Goal: Task Accomplishment & Management: Manage account settings

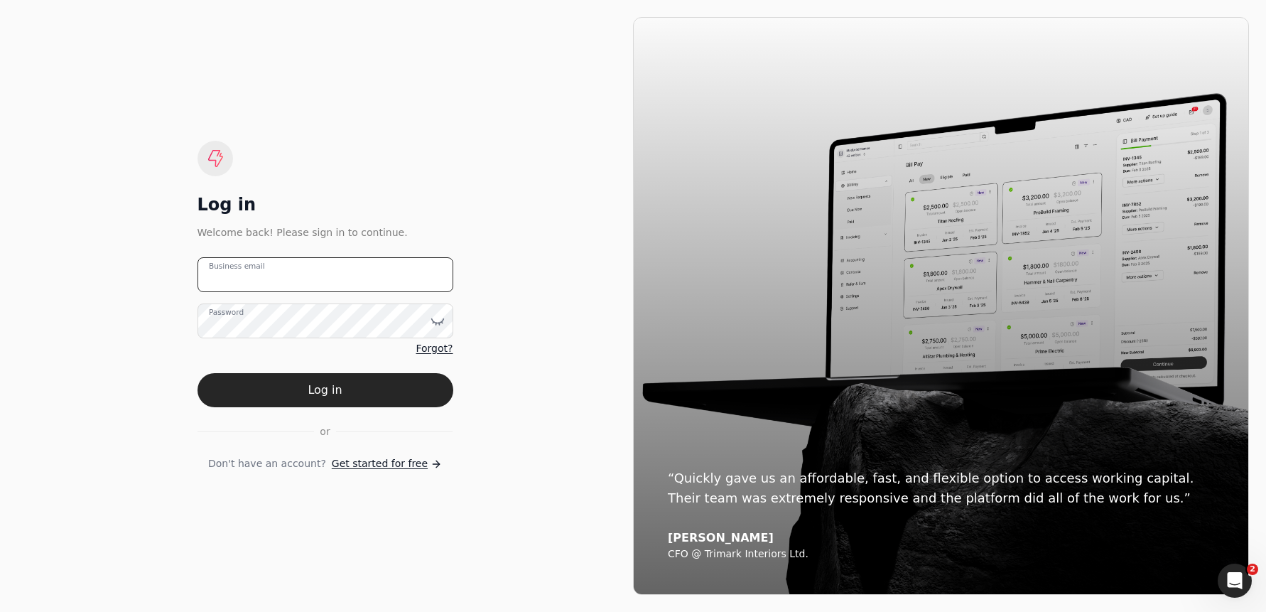
click at [302, 281] on email "Business email" at bounding box center [326, 274] width 256 height 35
type email "team+fifthav@helloquickly.com"
click at [388, 385] on button "Log in" at bounding box center [326, 390] width 256 height 34
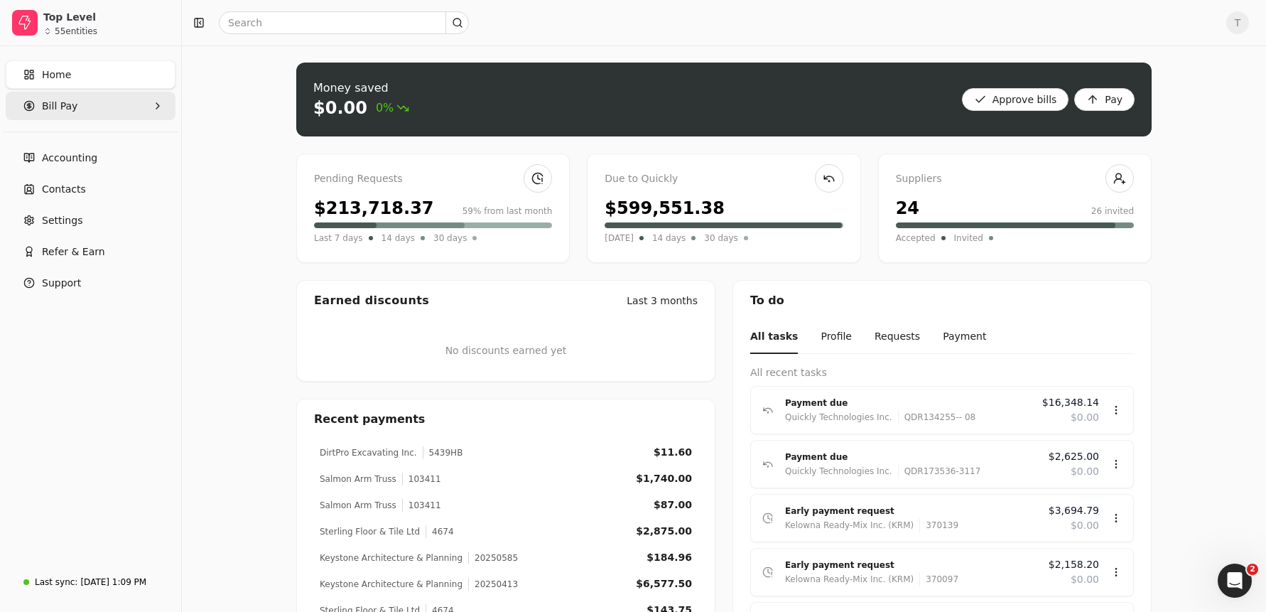
click at [103, 109] on Pay "Bill Pay" at bounding box center [91, 106] width 170 height 28
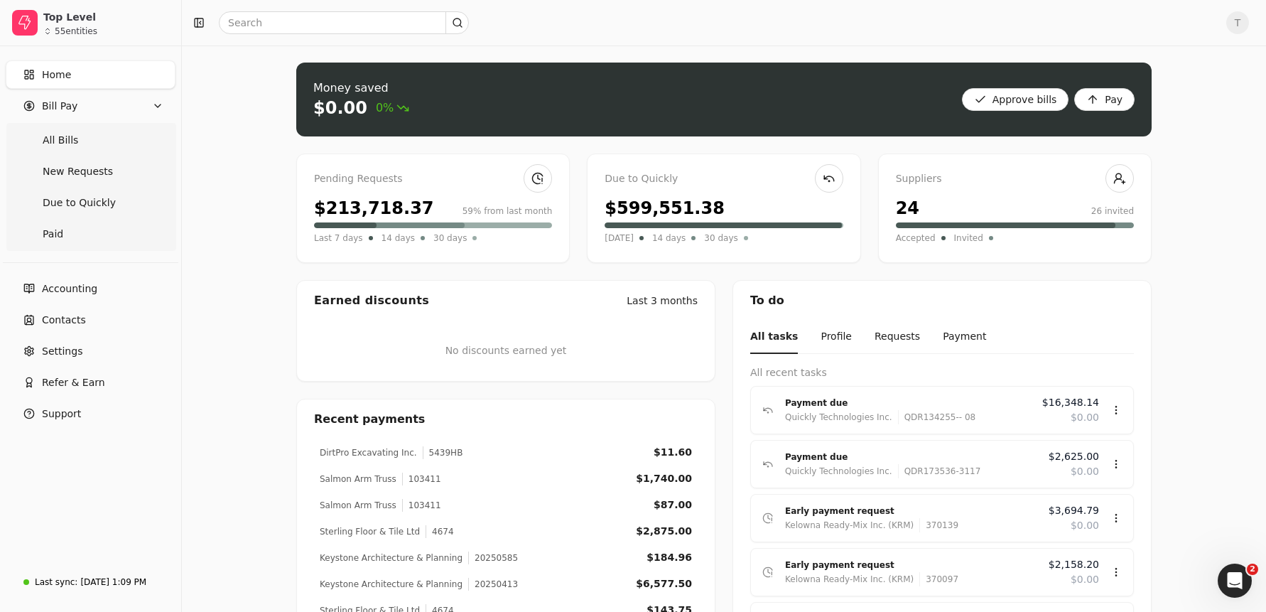
drag, startPoint x: 87, startPoint y: 145, endPoint x: 227, endPoint y: 161, distance: 140.9
click at [89, 144] on Bills "All Bills" at bounding box center [91, 140] width 164 height 28
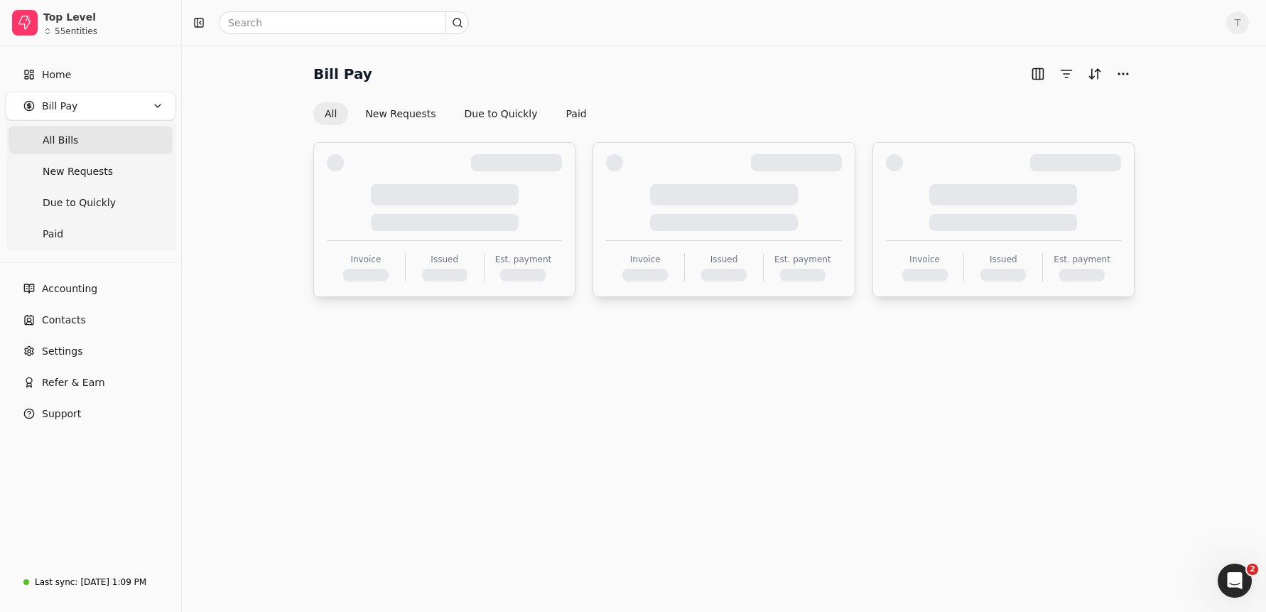
drag, startPoint x: 94, startPoint y: 327, endPoint x: 304, endPoint y: 340, distance: 210.7
click at [94, 327] on link "Contacts" at bounding box center [91, 320] width 170 height 28
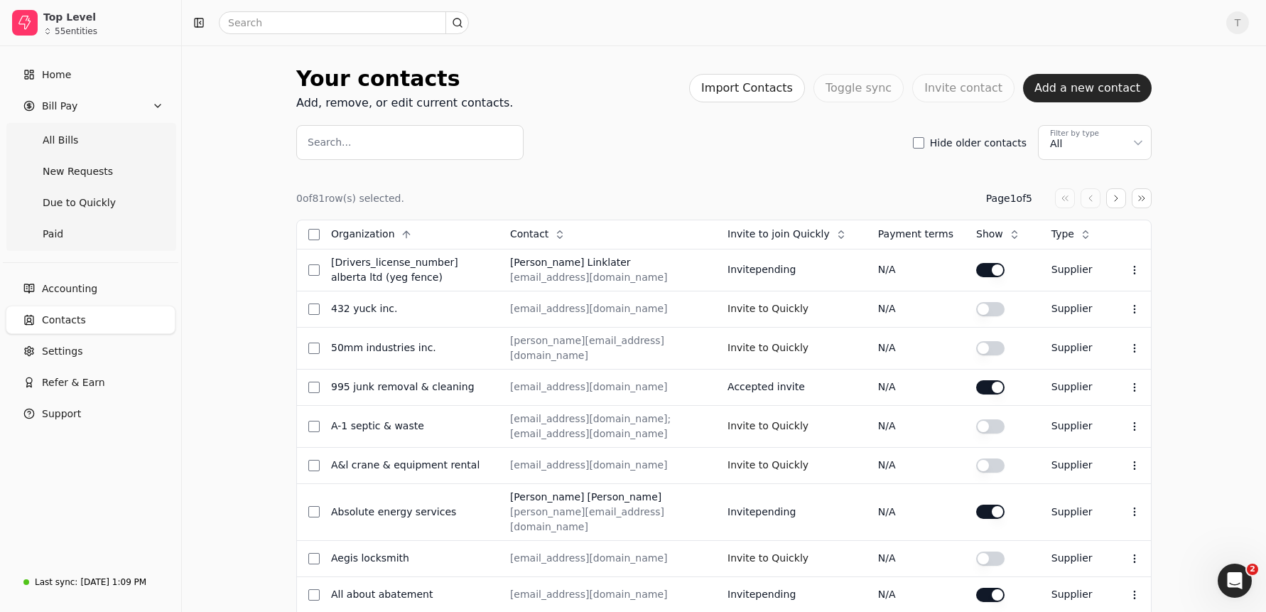
click at [415, 149] on input "Search..." at bounding box center [409, 142] width 227 height 35
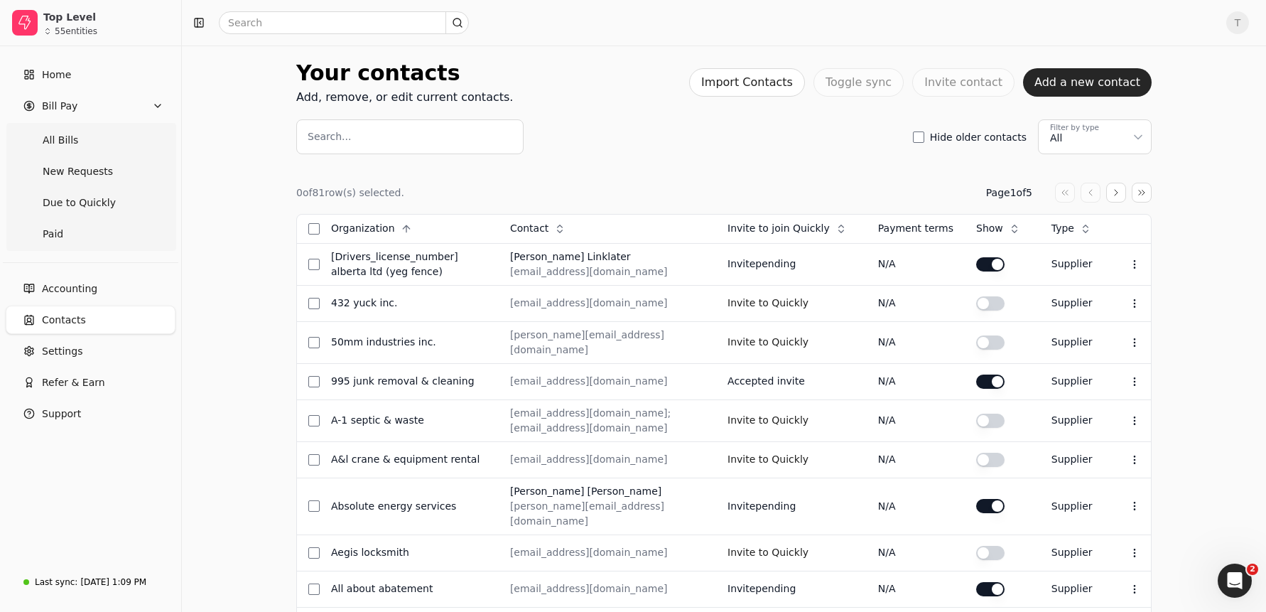
scroll to position [10, 0]
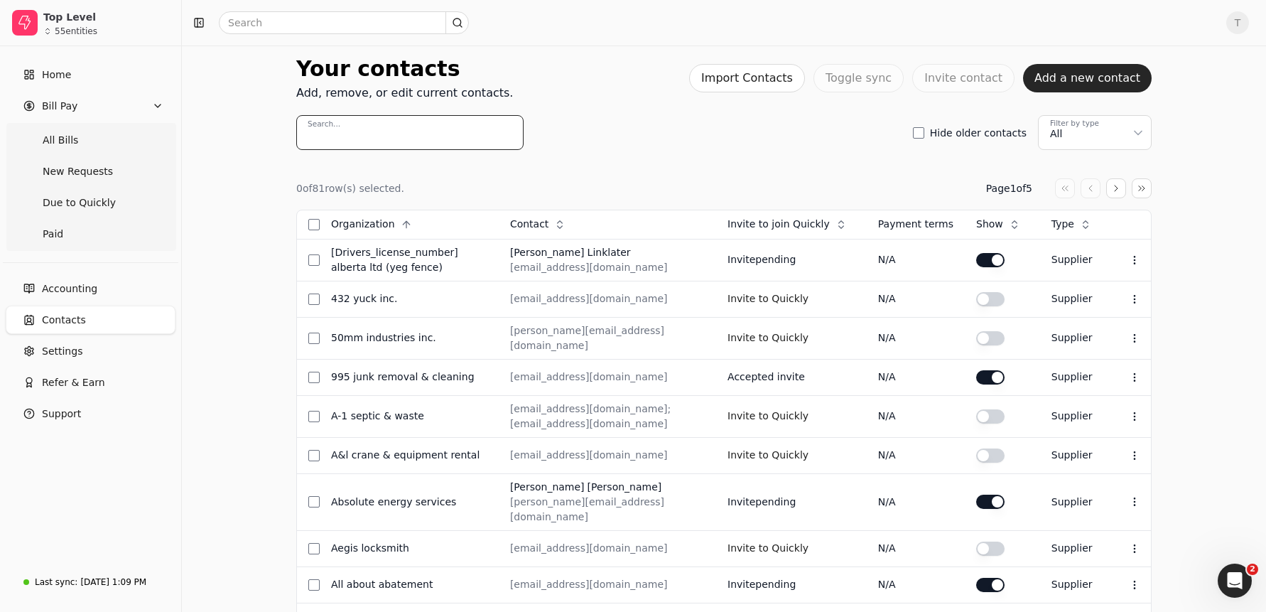
click at [421, 130] on input "Search..." at bounding box center [409, 132] width 227 height 35
paste input "VancouverInvoices@rjc.ca"
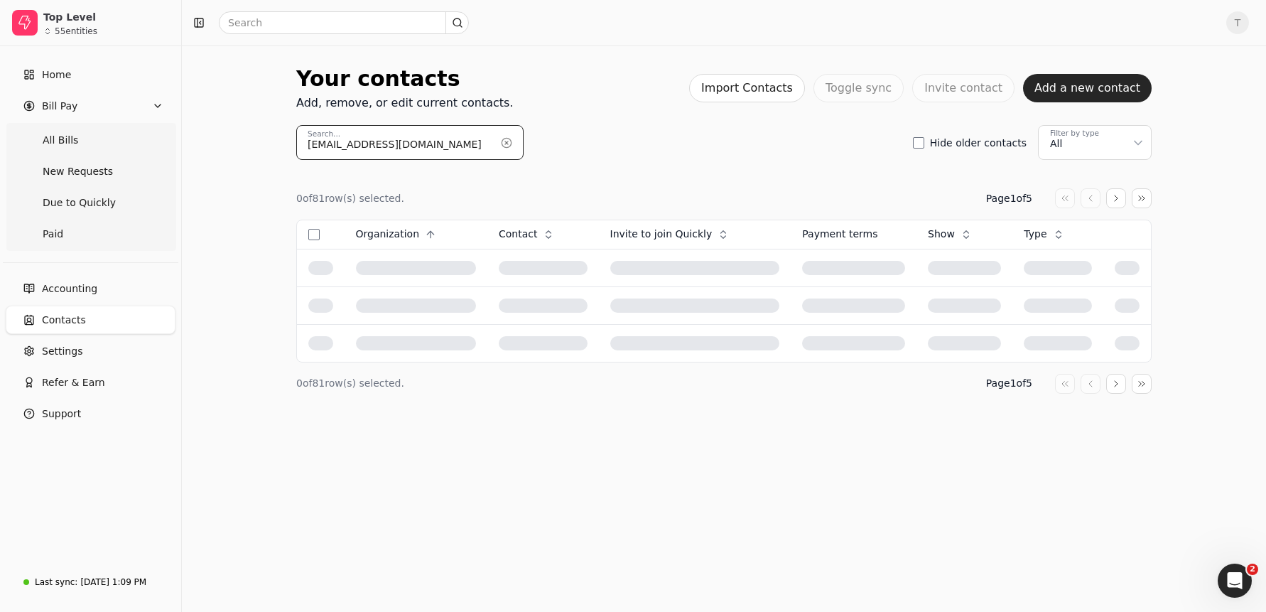
scroll to position [0, 0]
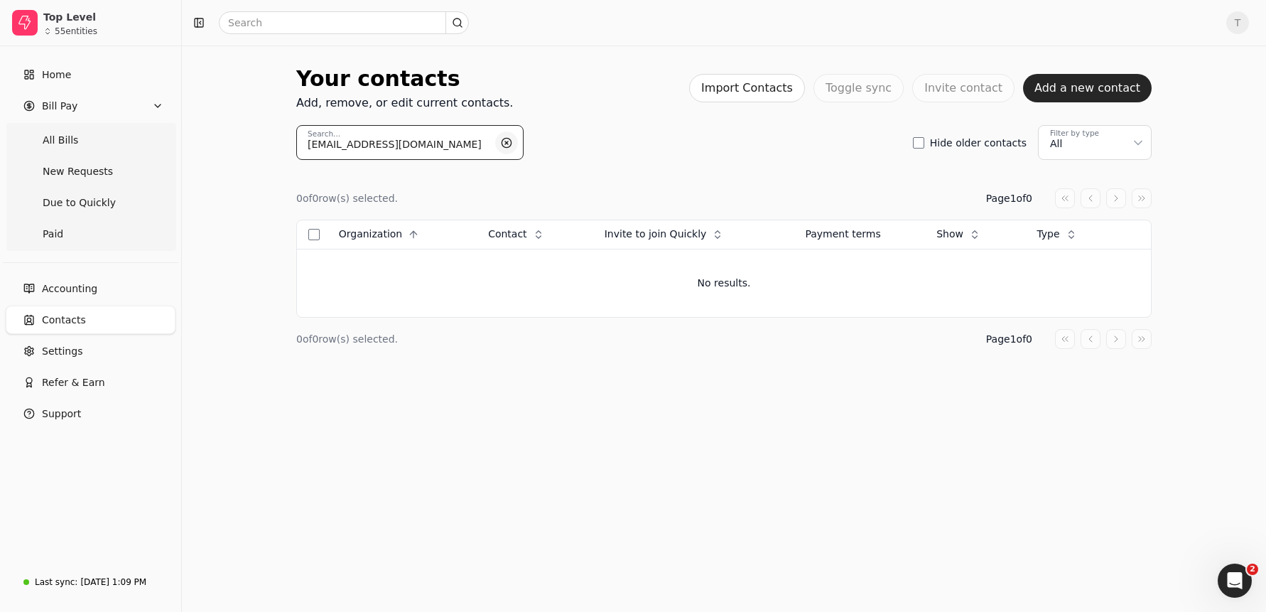
type input "VancouverInvoices@rjc.ca"
drag, startPoint x: 507, startPoint y: 146, endPoint x: 450, endPoint y: 150, distance: 57.0
click at [507, 146] on button "button" at bounding box center [506, 142] width 23 height 23
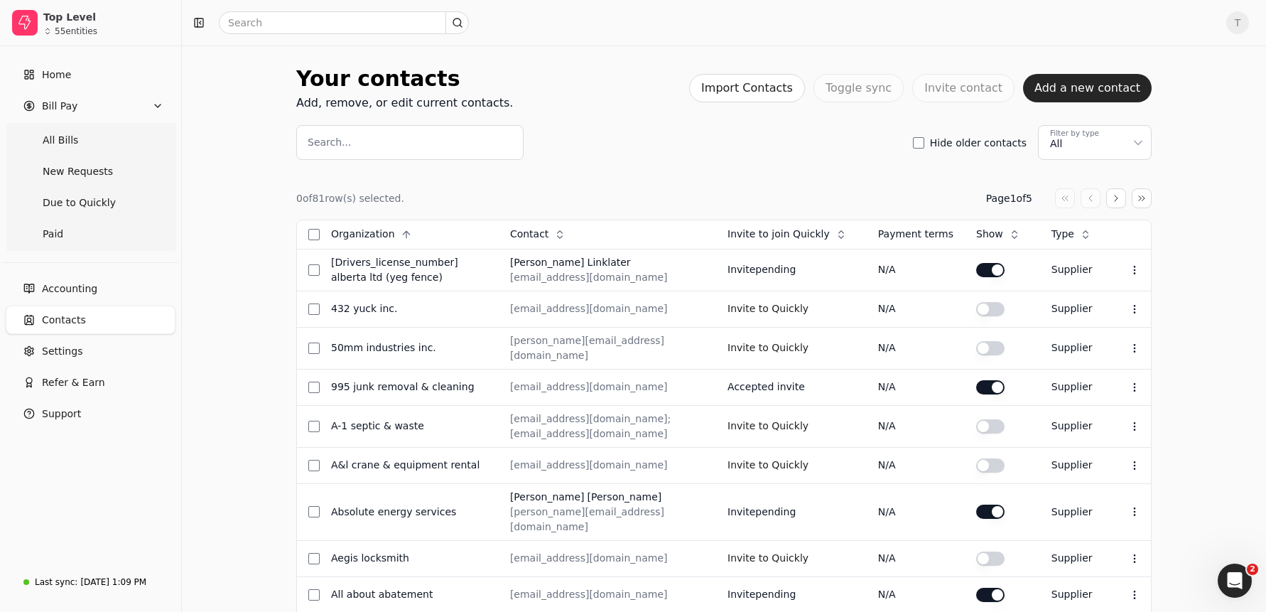
scroll to position [4, 0]
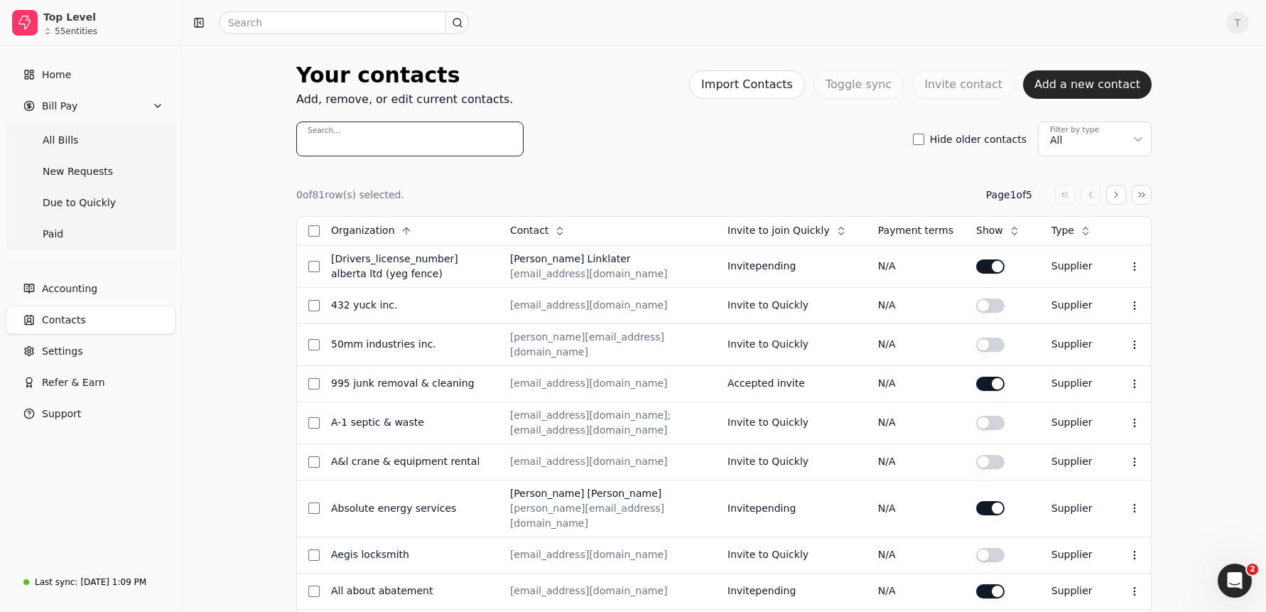
click at [420, 137] on input "Search..." at bounding box center [409, 139] width 227 height 35
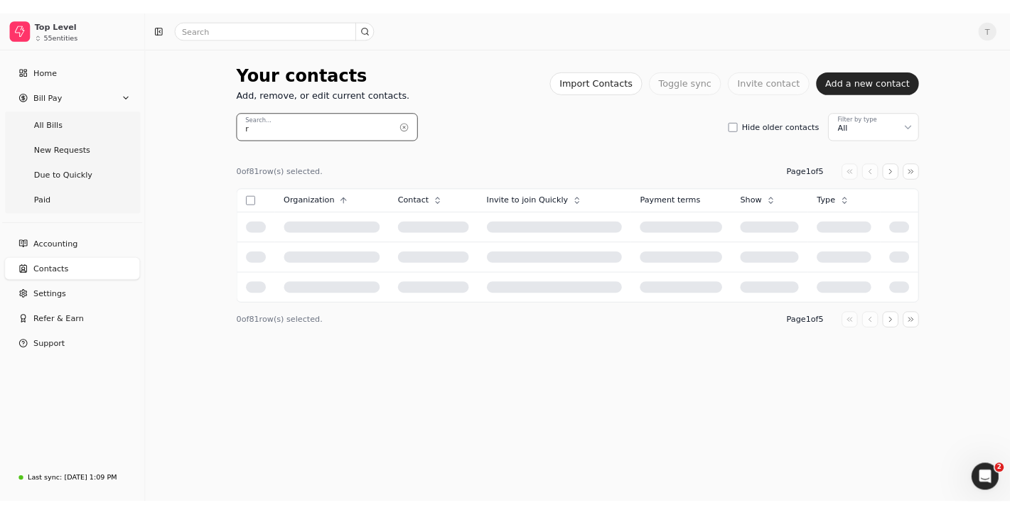
scroll to position [0, 0]
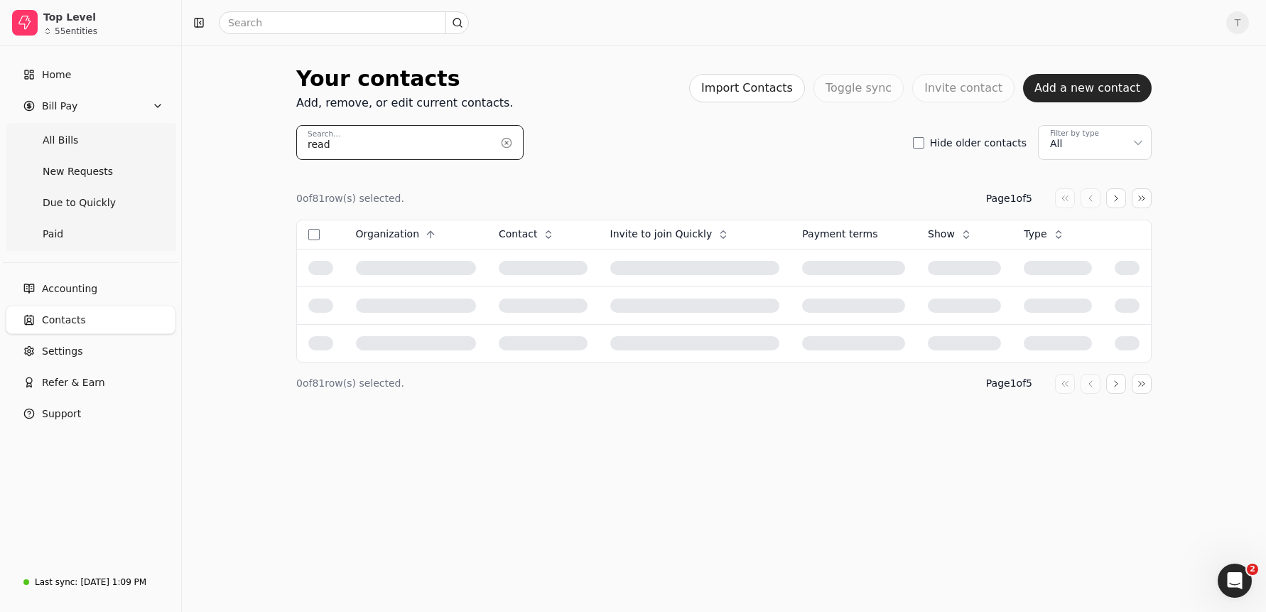
type input "read"
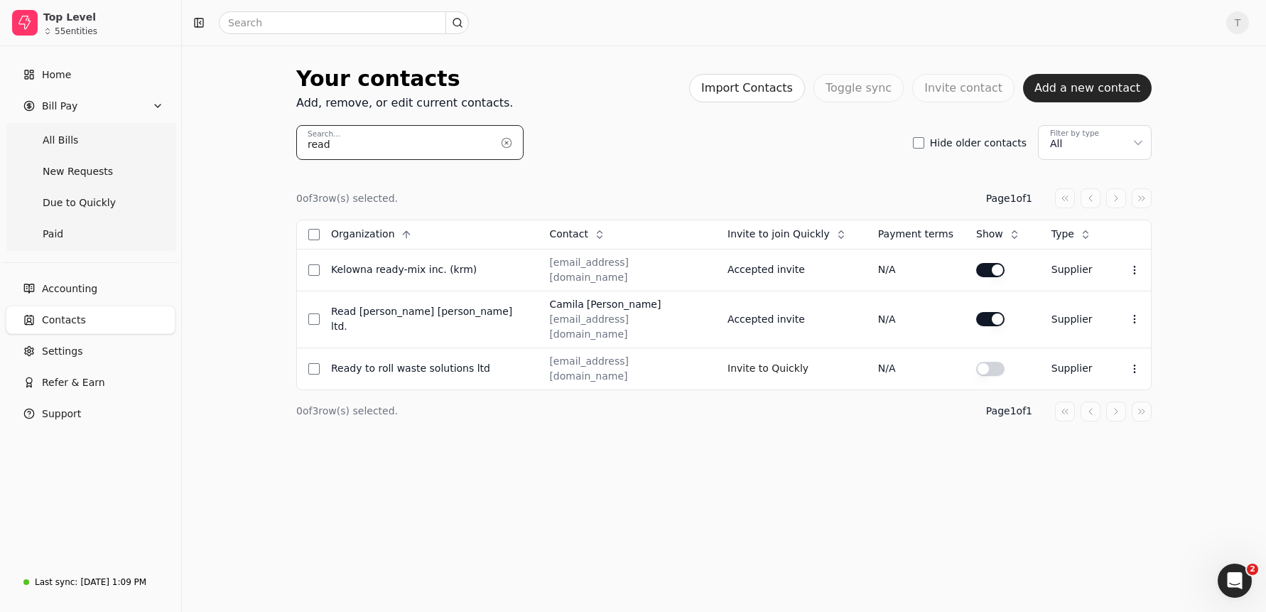
click at [402, 138] on input "read" at bounding box center [409, 142] width 227 height 35
drag, startPoint x: 658, startPoint y: 184, endPoint x: 723, endPoint y: 203, distance: 67.9
click at [657, 184] on div "0 of 3 row(s) selected. Page 1 of 1 Organization Context Menu Button Contact Co…" at bounding box center [724, 305] width 856 height 290
click at [1131, 313] on icon at bounding box center [1134, 318] width 11 height 11
click at [1111, 338] on li "Edit contact" at bounding box center [1061, 341] width 175 height 26
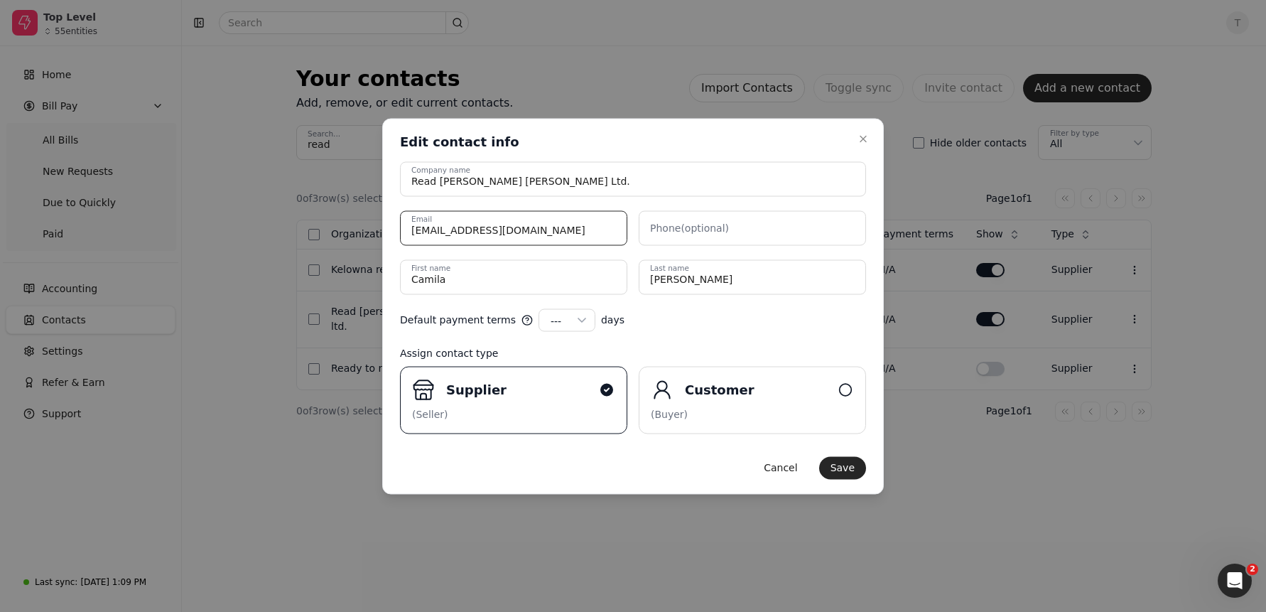
drag, startPoint x: 532, startPoint y: 229, endPoint x: 227, endPoint y: 205, distance: 305.8
click at [170, 202] on body "Top Level 55 entities Home Bill Pay All Bills New Requests Due to Quickly Paid …" at bounding box center [633, 306] width 1266 height 612
paste input "VancouverInvoices"
type input "VancouverInvoices@rjc.ca"
click at [634, 150] on div "Close Edit contact info Edit contact info Read Jones Christofferson Ltd. Compan…" at bounding box center [633, 306] width 502 height 376
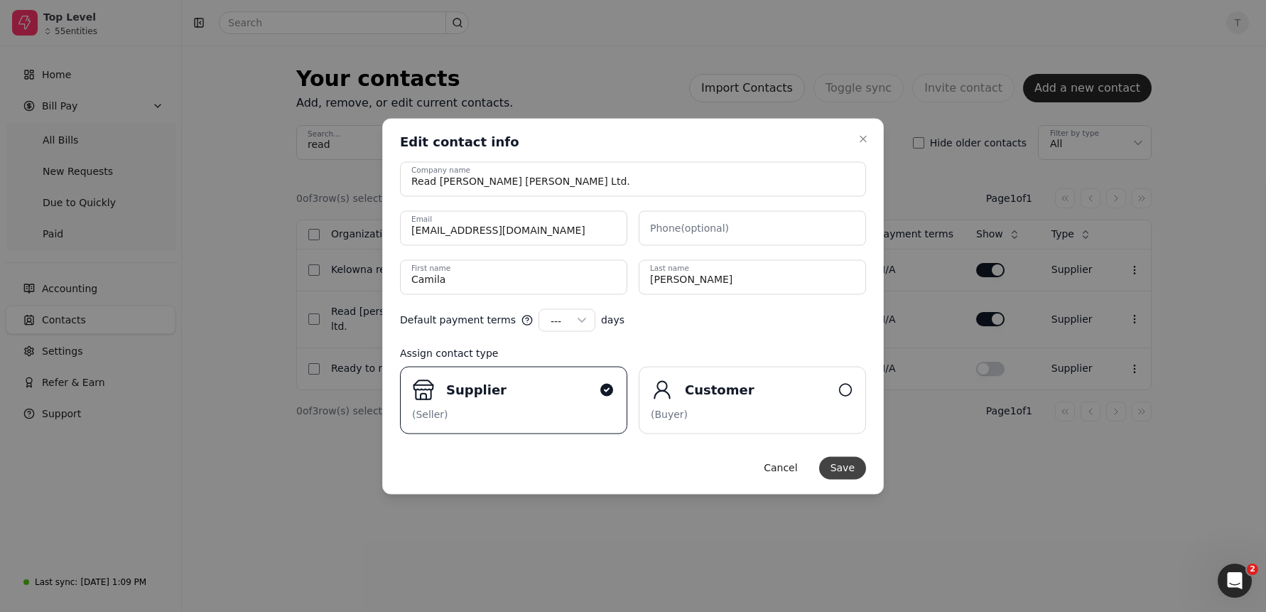
click at [846, 469] on button "Save" at bounding box center [842, 467] width 47 height 23
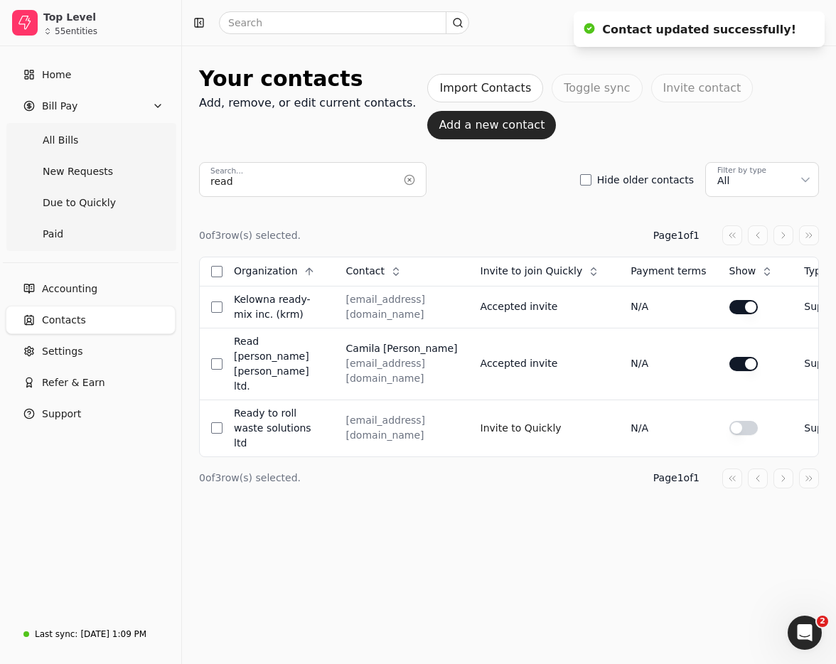
click at [485, 228] on div "0 of 3 row(s) selected. Page 1 of 1" at bounding box center [509, 235] width 620 height 20
drag, startPoint x: 82, startPoint y: 133, endPoint x: 288, endPoint y: 170, distance: 208.6
click at [82, 133] on Bills "All Bills" at bounding box center [91, 140] width 164 height 28
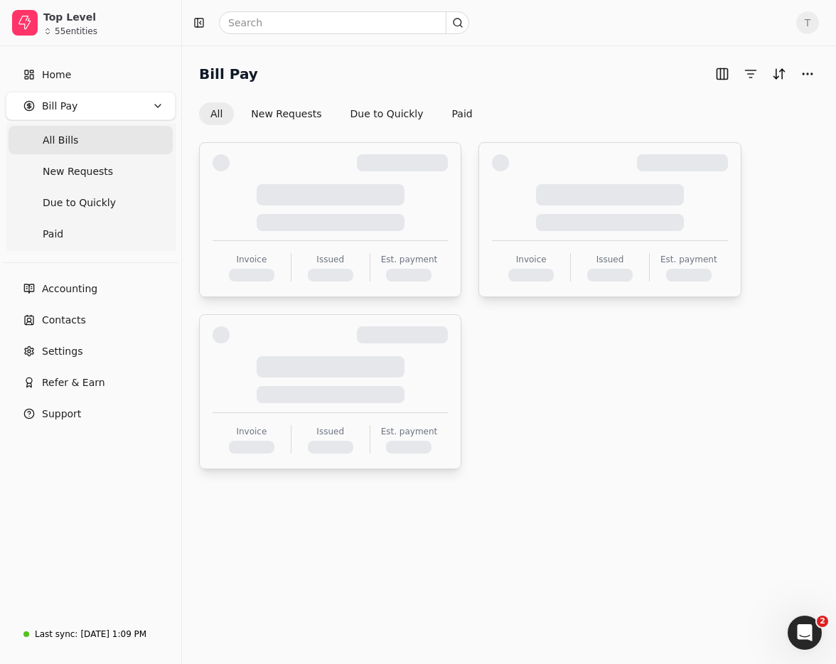
drag, startPoint x: 502, startPoint y: 77, endPoint x: 502, endPoint y: 92, distance: 14.9
click at [502, 77] on div "Bill Pay" at bounding box center [509, 74] width 620 height 23
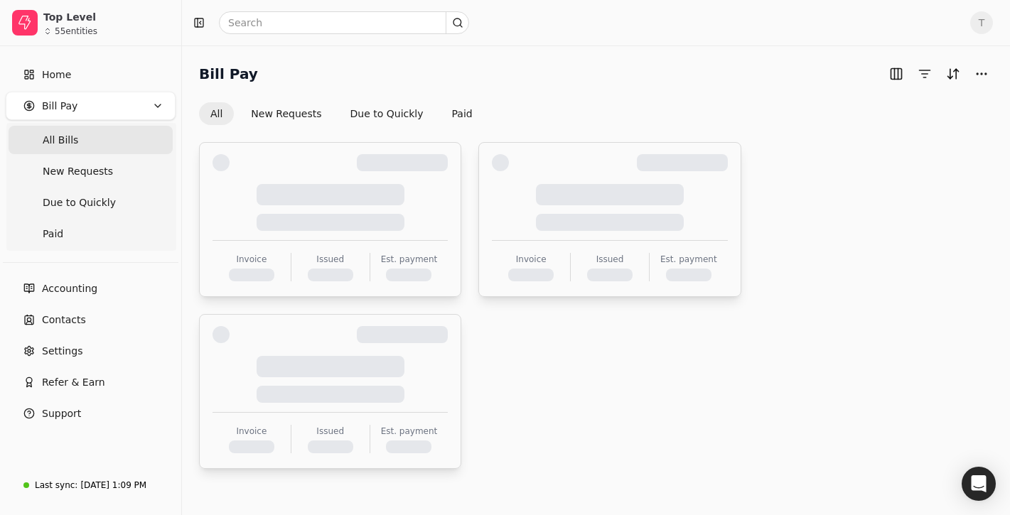
click at [984, 31] on span "T" at bounding box center [981, 22] width 23 height 23
click at [922, 104] on link "Sign Out" at bounding box center [912, 106] width 153 height 23
